Goal: Answer question/provide support: Answer question/provide support

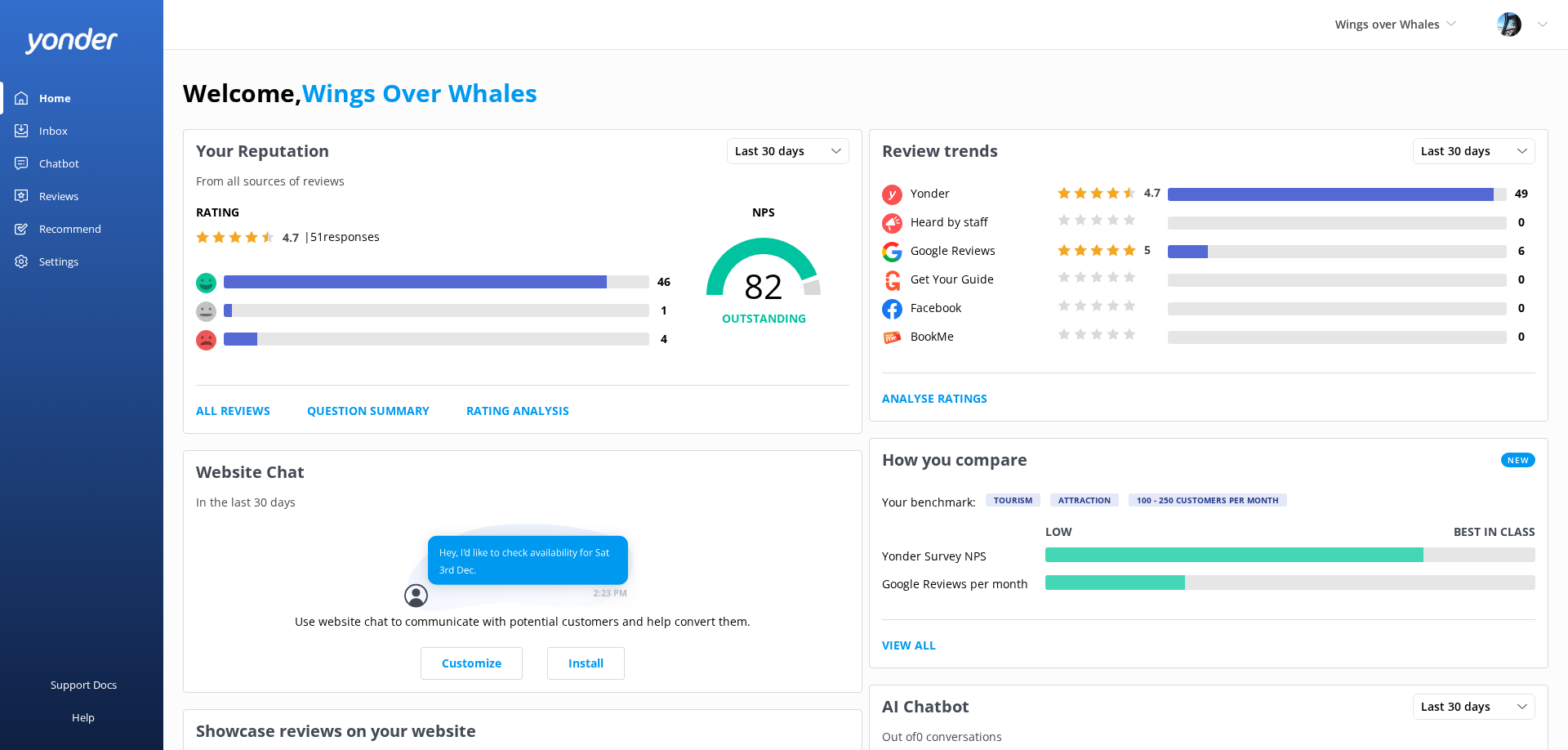
click at [76, 194] on div "Reviews" at bounding box center [59, 196] width 40 height 33
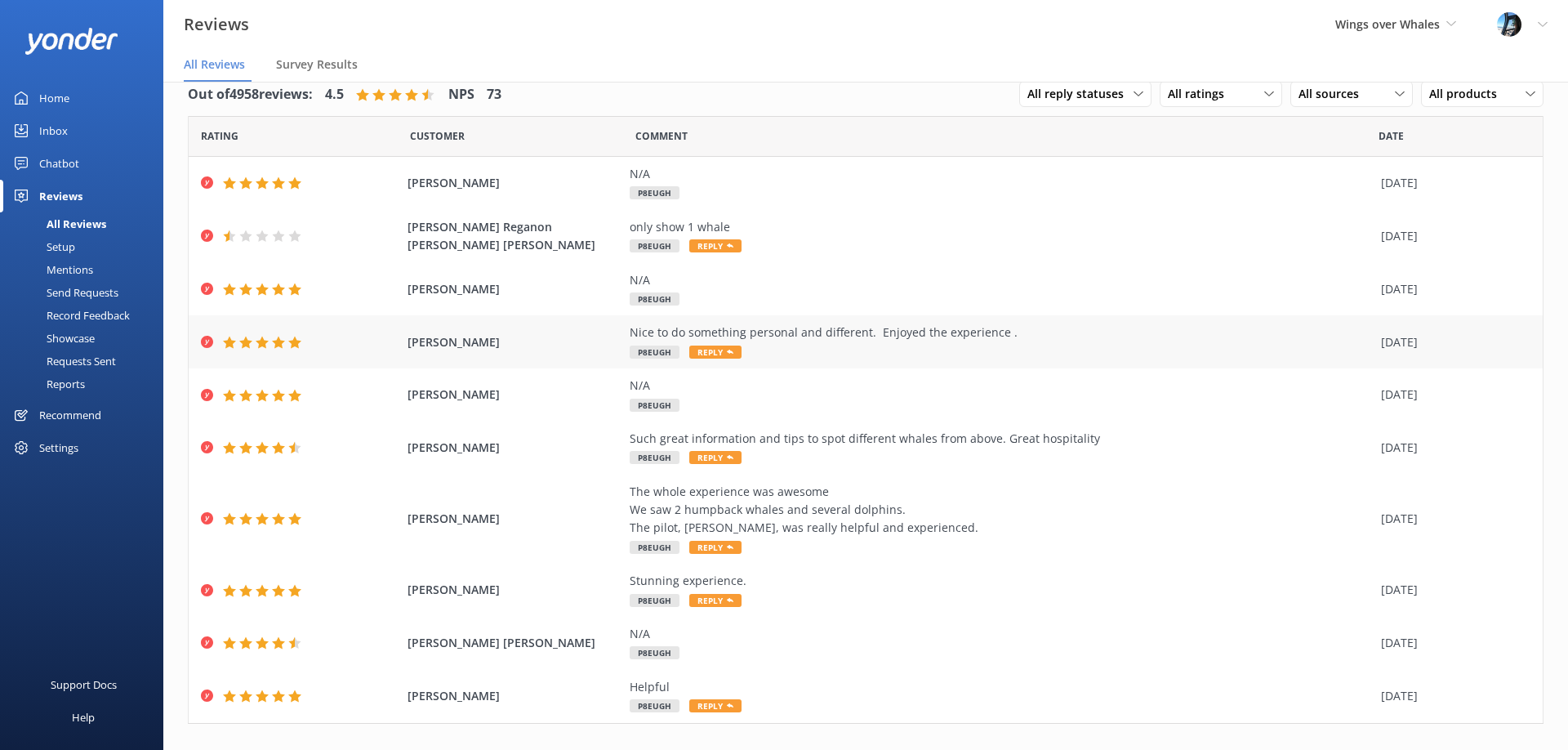
scroll to position [52, 0]
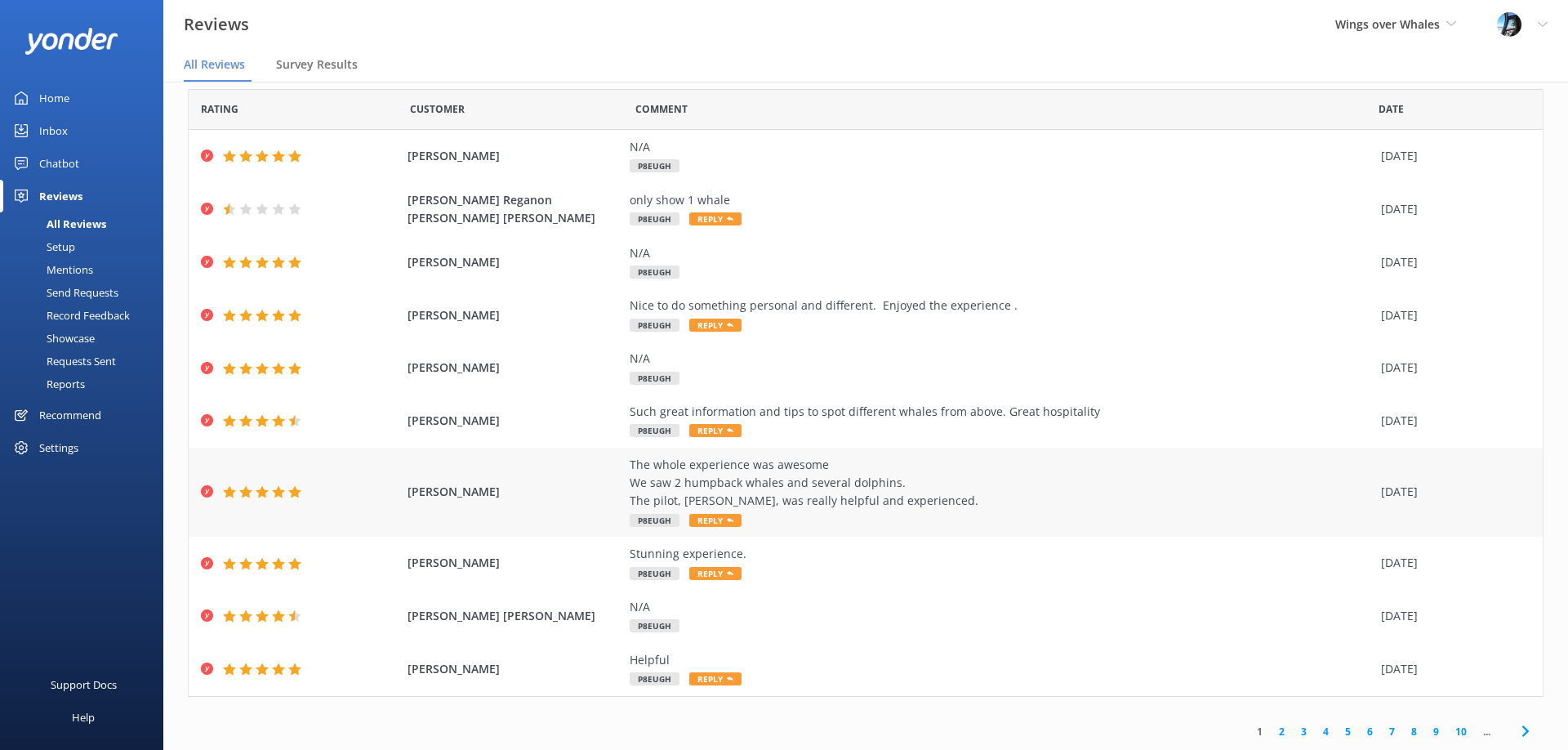
click at [780, 482] on div "The whole experience was awesome We saw 2 humpback whales and several dolphins.…" at bounding box center [1001, 483] width 743 height 55
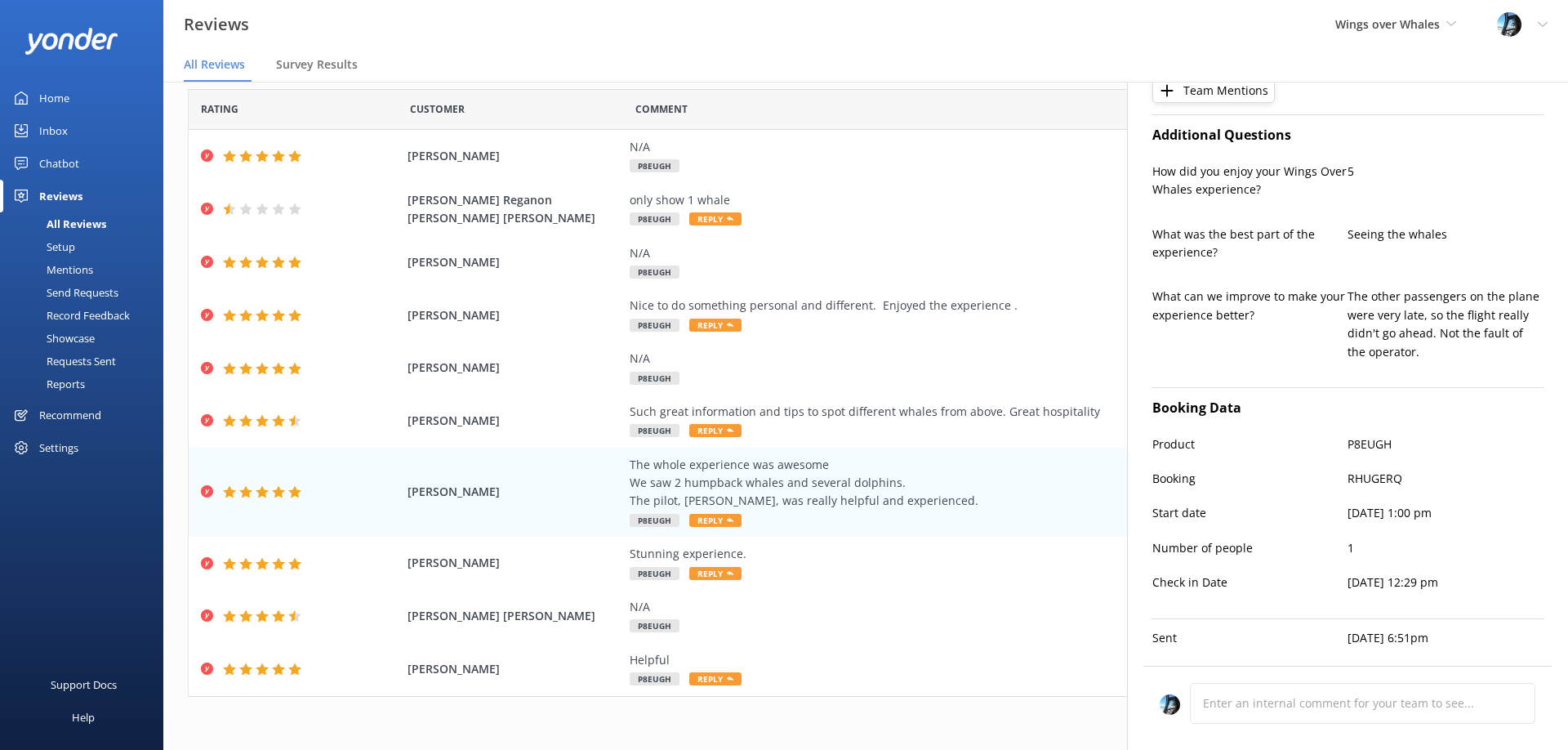
scroll to position [446, 0]
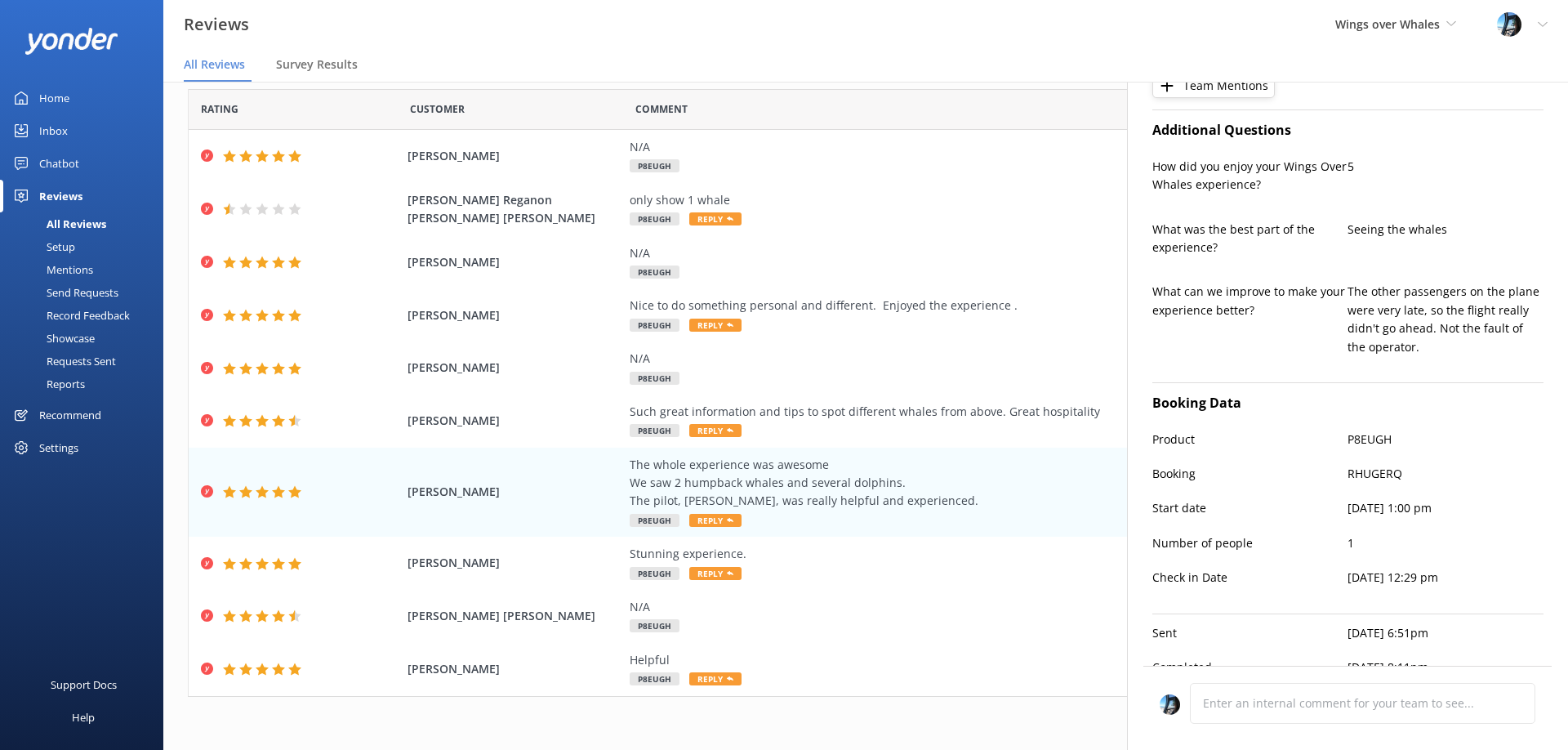
type textarea "Thank you so much for your wonderful review, [PERSON_NAME]! We're thrilled you …"
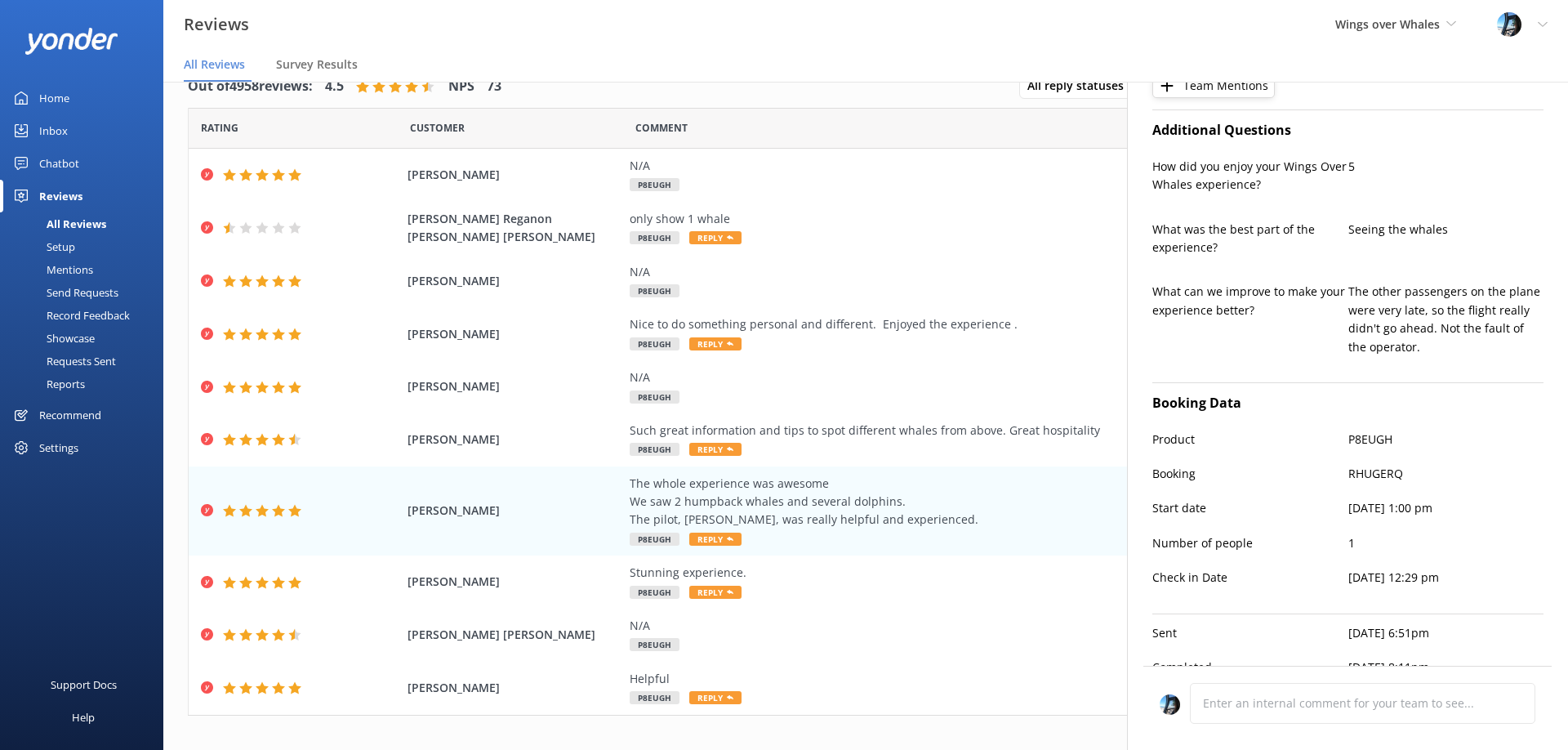
scroll to position [0, 0]
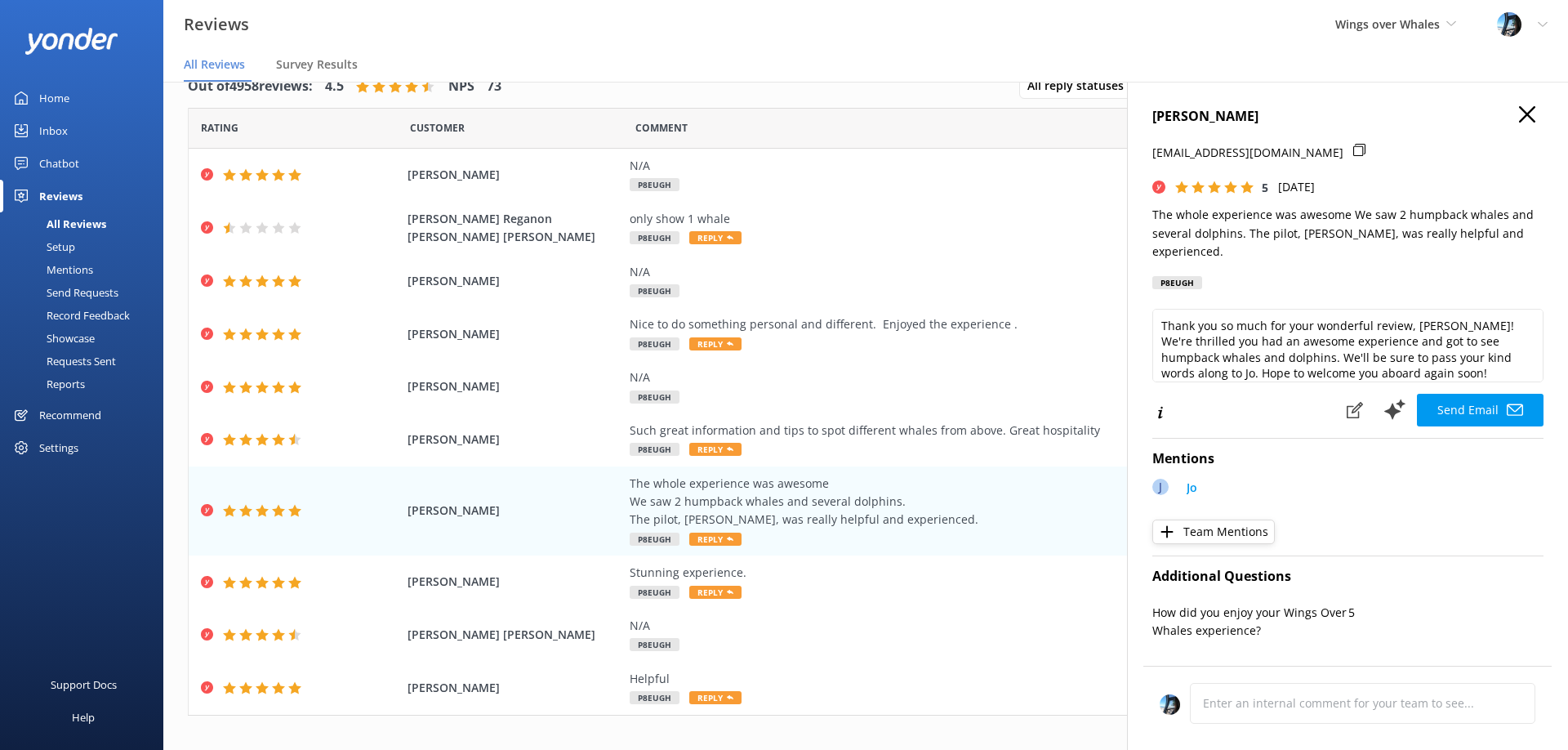
click at [1529, 111] on use "button" at bounding box center [1527, 114] width 16 height 16
